Goal: Information Seeking & Learning: Learn about a topic

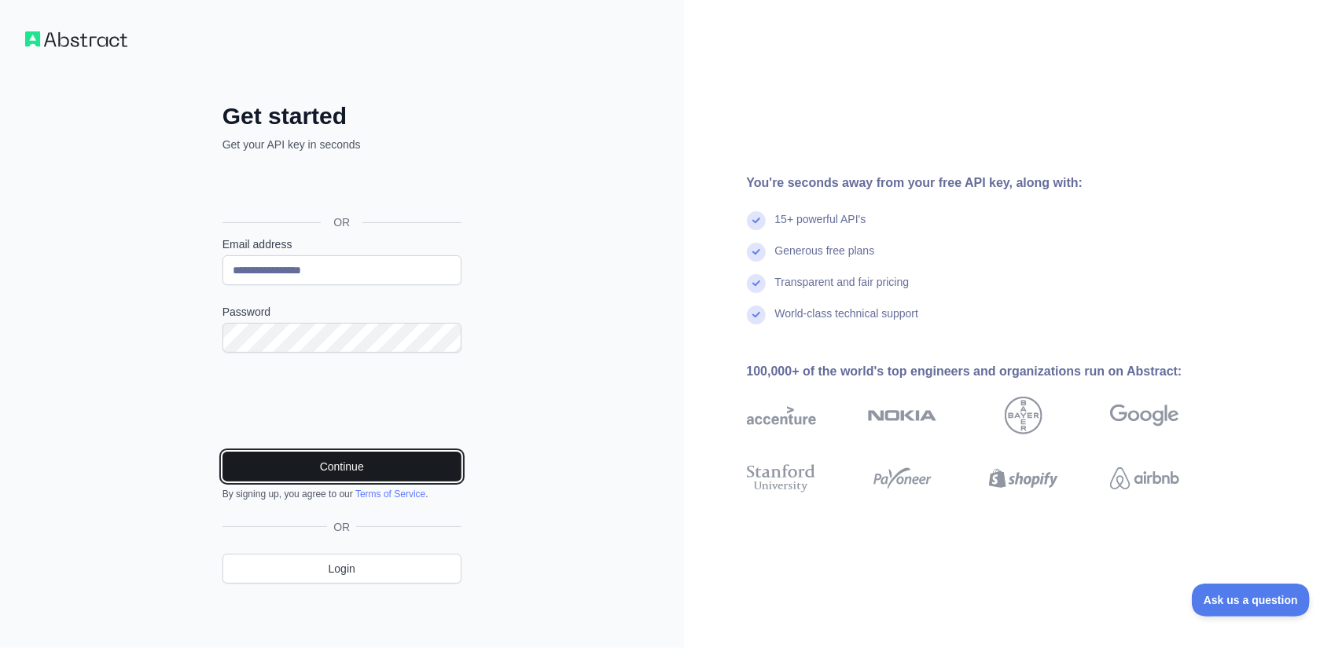
click at [290, 472] on button "Continue" at bounding box center [341, 467] width 239 height 30
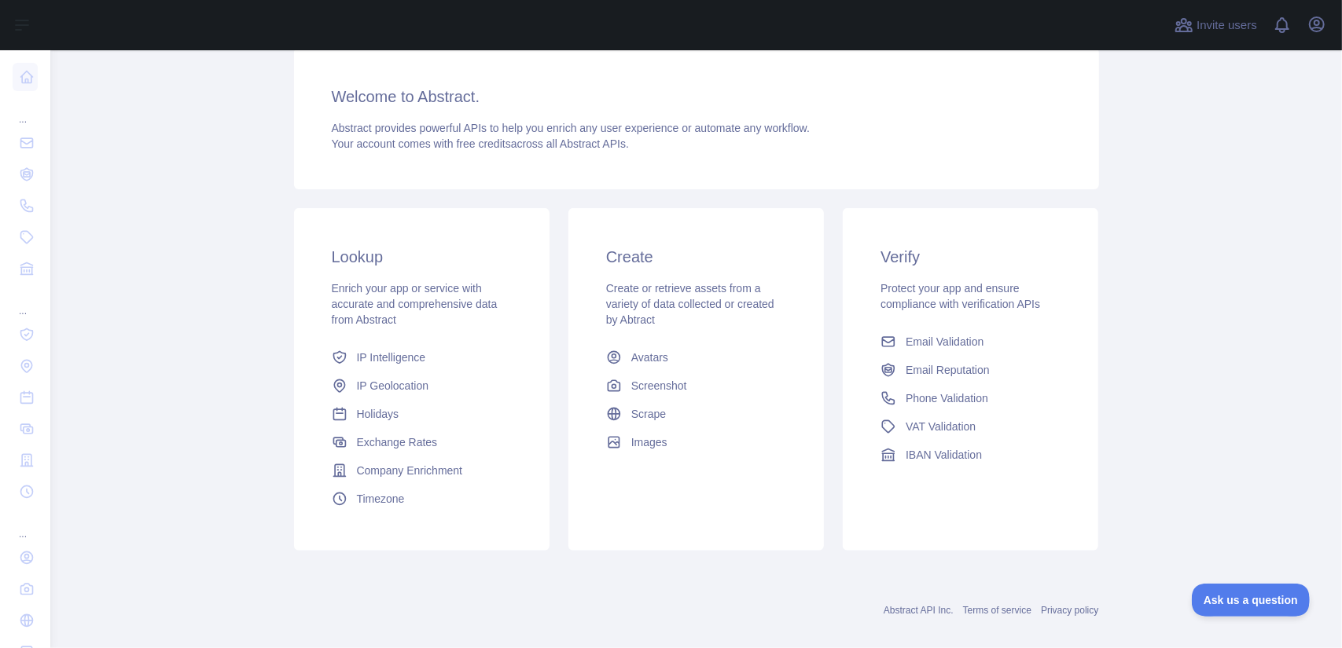
scroll to position [134, 0]
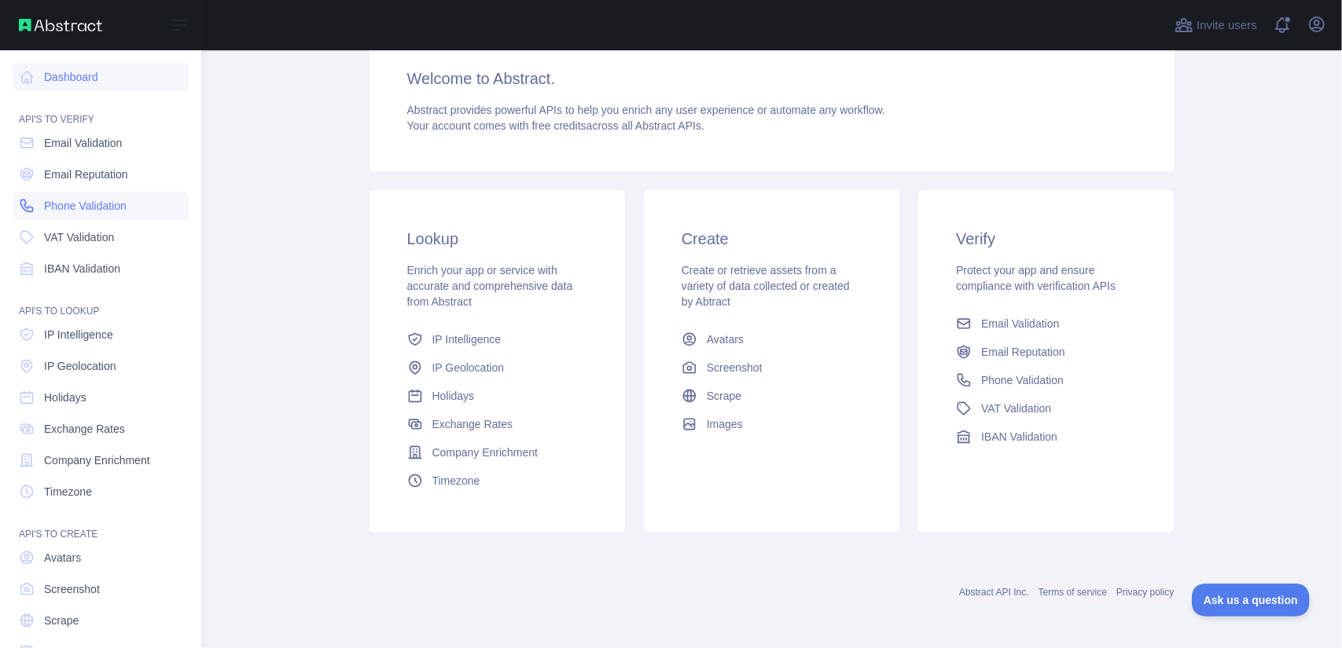
click at [84, 205] on span "Phone Validation" at bounding box center [85, 206] width 83 height 16
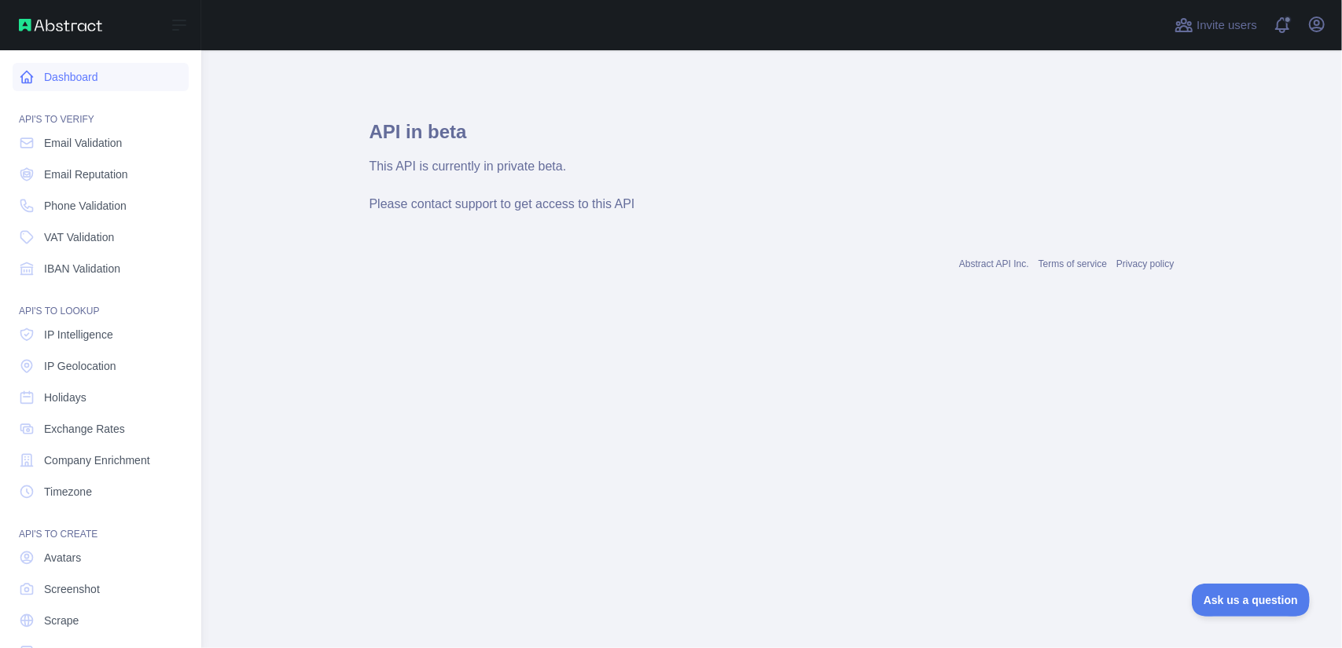
click at [69, 81] on link "Dashboard" at bounding box center [101, 77] width 176 height 28
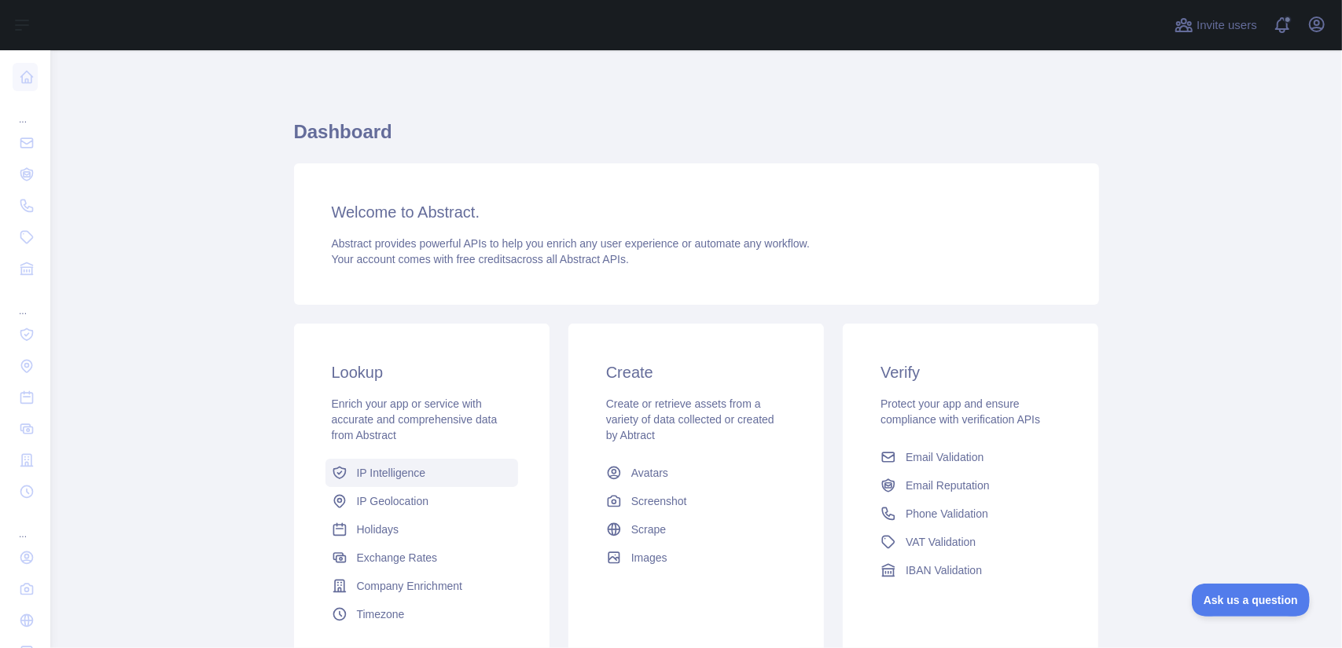
click at [406, 483] on link "IP Intelligence" at bounding box center [421, 473] width 193 height 28
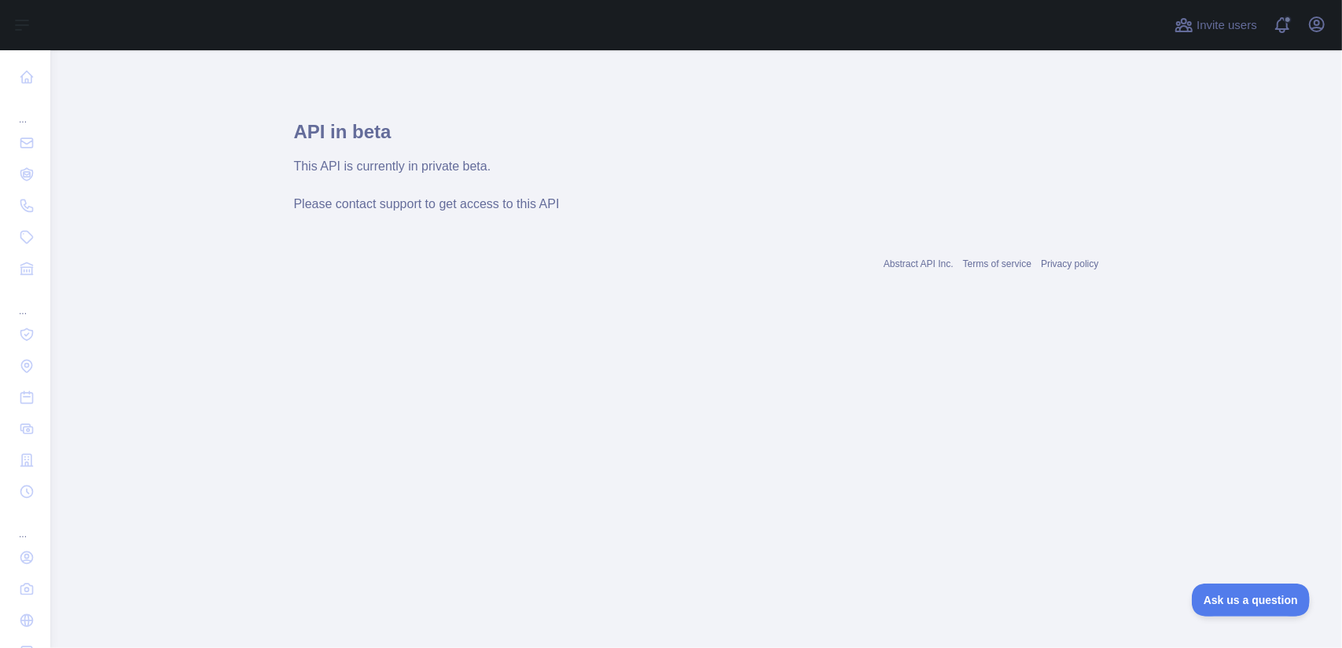
click at [489, 204] on span "Please contact support to get access to this API" at bounding box center [427, 203] width 266 height 13
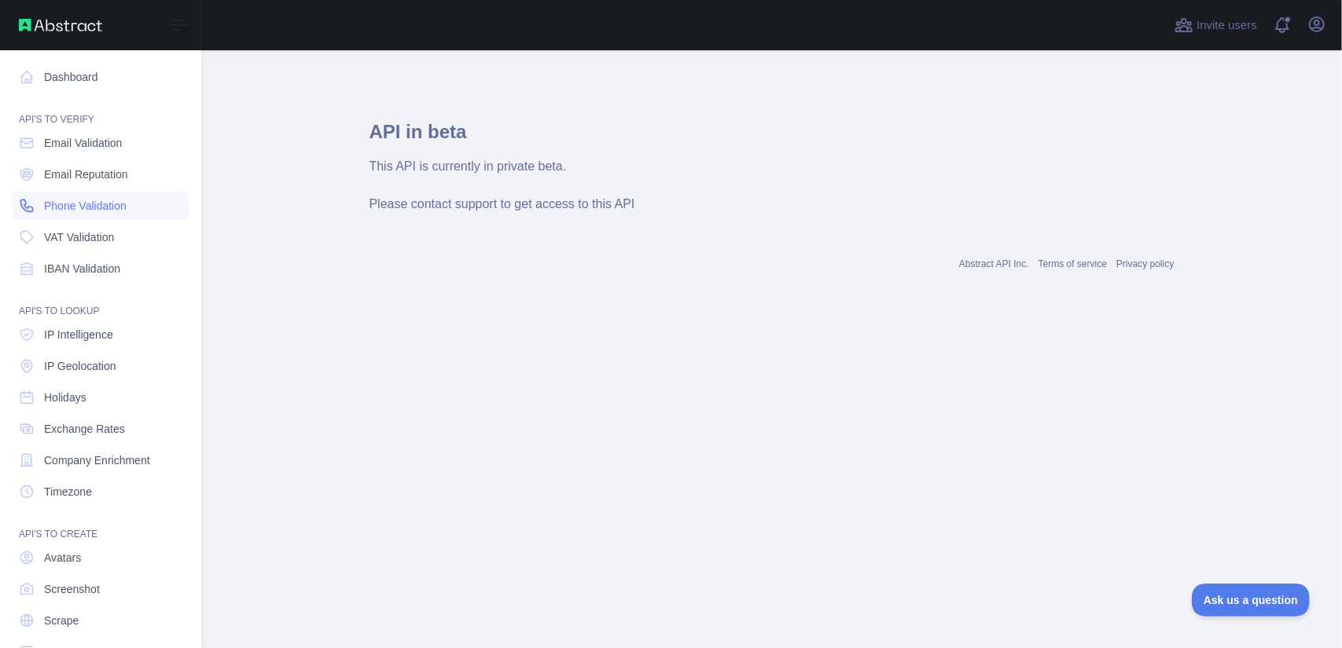
click at [84, 206] on span "Phone Validation" at bounding box center [85, 206] width 83 height 16
click at [84, 216] on link "Phone Validation" at bounding box center [101, 206] width 176 height 28
click at [84, 238] on span "VAT Validation" at bounding box center [79, 238] width 70 height 16
click at [94, 287] on div "API'S TO LOOKUP" at bounding box center [101, 301] width 176 height 31
click at [97, 279] on link "IBAN Validation" at bounding box center [101, 269] width 176 height 28
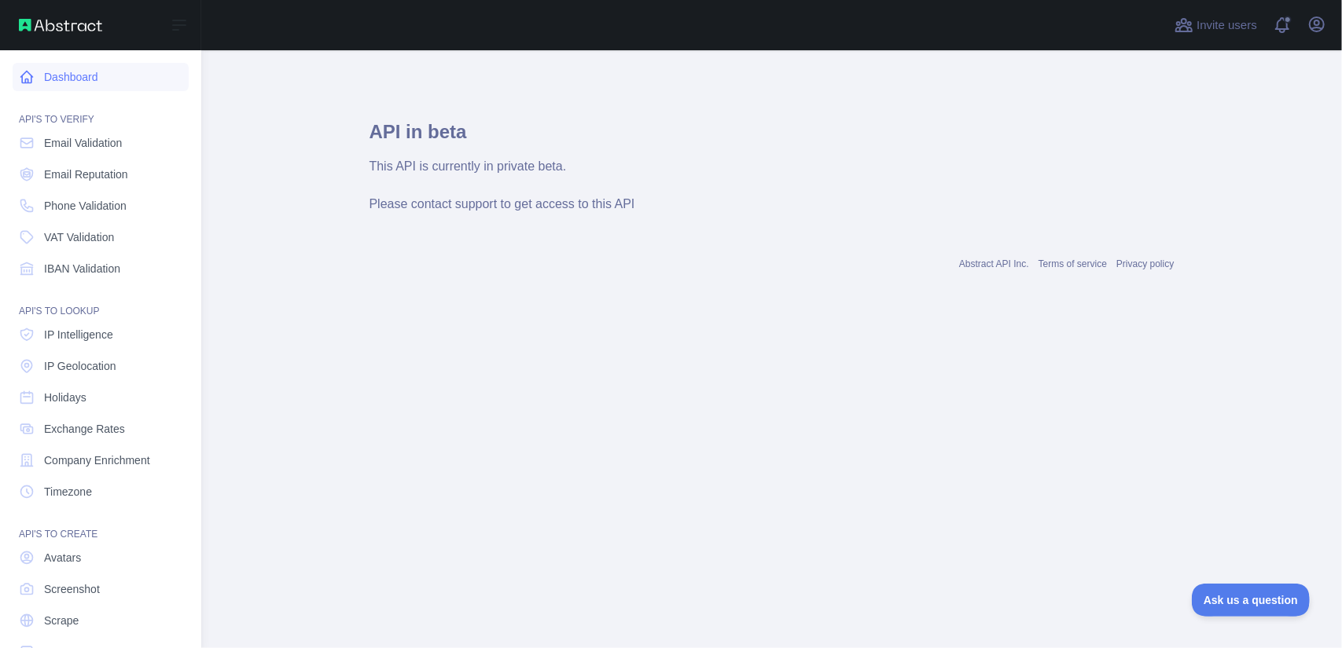
click at [92, 84] on link "Dashboard" at bounding box center [101, 77] width 176 height 28
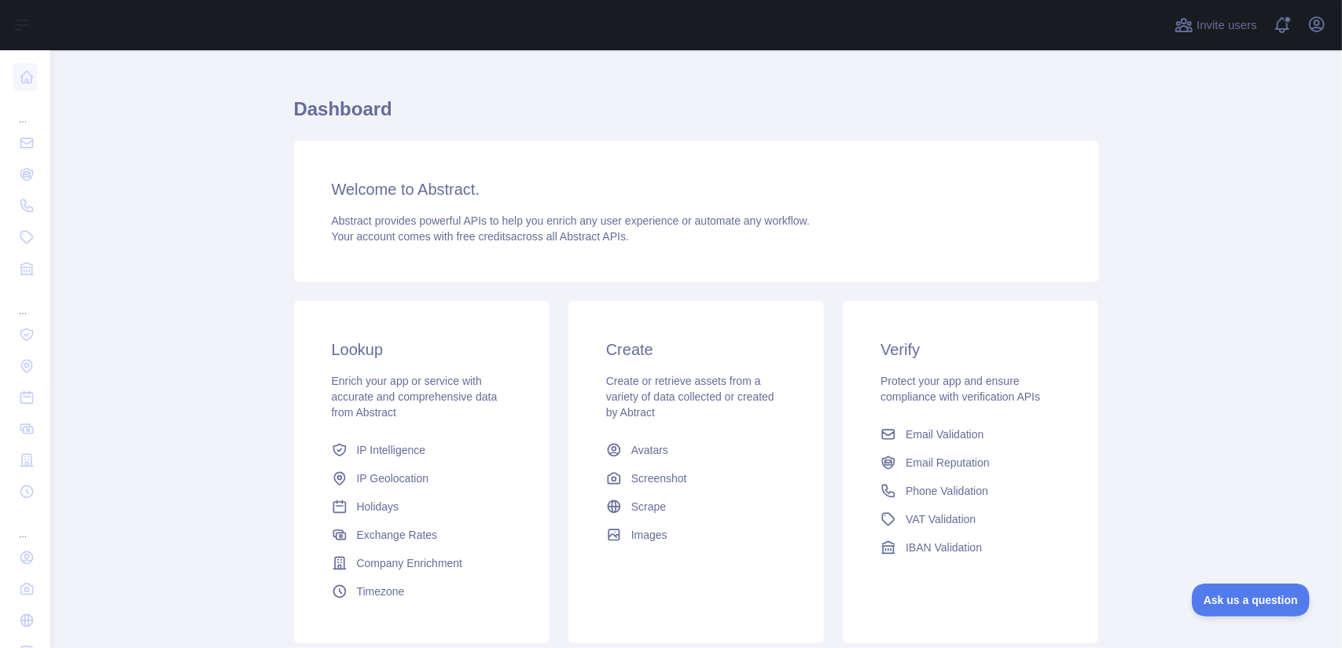
scroll to position [134, 0]
